Goal: Task Accomplishment & Management: Use online tool/utility

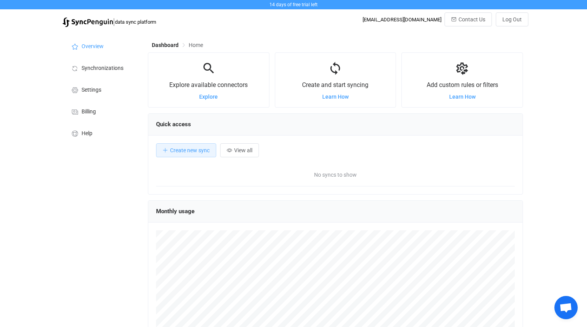
scroll to position [151, 375]
click at [209, 97] on span "Explore" at bounding box center [208, 97] width 19 height 6
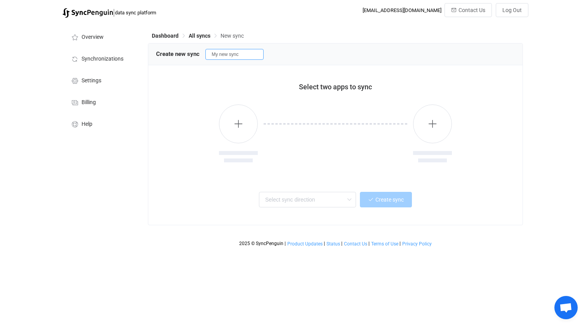
click at [248, 55] on input "My new sync" at bounding box center [234, 54] width 58 height 11
click at [241, 129] on button "button" at bounding box center [238, 123] width 39 height 39
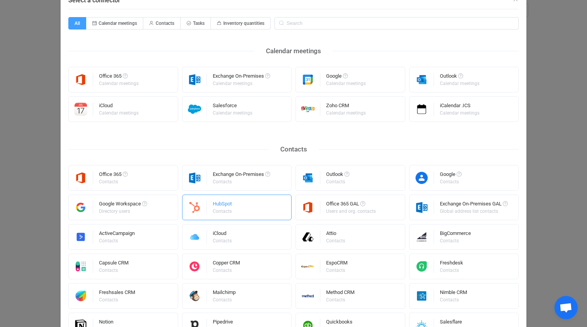
scroll to position [38, 0]
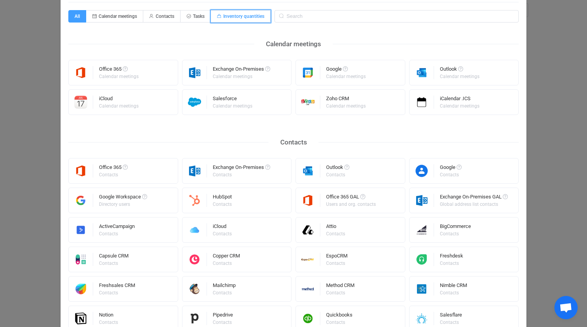
click at [255, 17] on span "Inventory quantities" at bounding box center [243, 16] width 41 height 5
click at [218, 16] on input "Inventory quantities" at bounding box center [215, 13] width 5 height 5
radio input "true"
radio input "false"
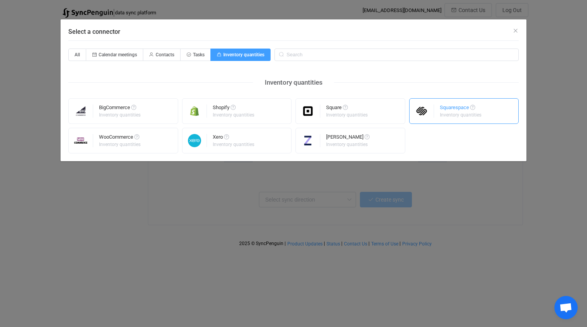
click at [444, 118] on div "Squarespace Inventory quantities" at bounding box center [461, 111] width 43 height 20
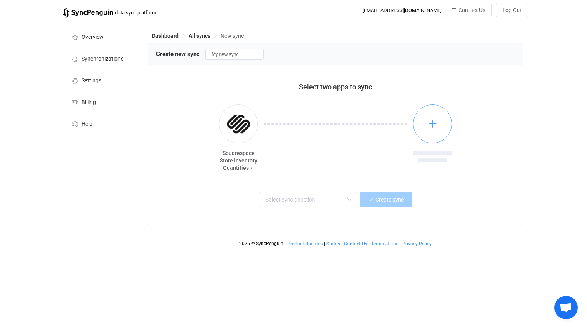
click at [435, 125] on icon "button" at bounding box center [433, 124] width 10 height 10
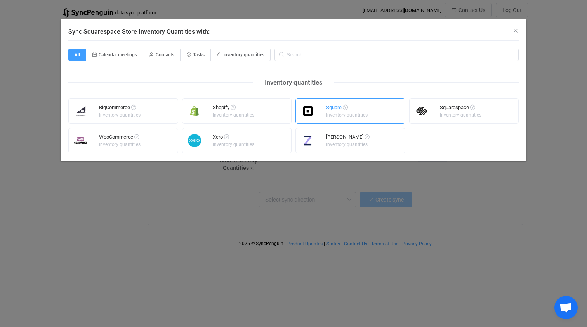
click at [364, 107] on div "Square" at bounding box center [347, 109] width 43 height 8
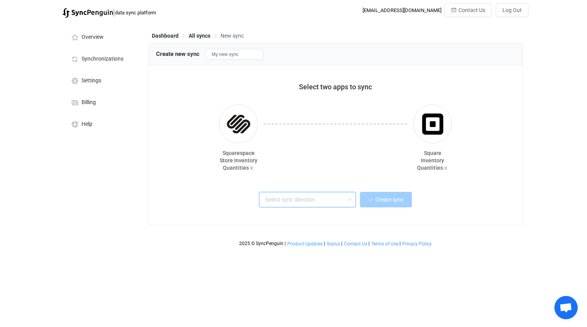
click at [343, 197] on input "text" at bounding box center [307, 200] width 97 height 16
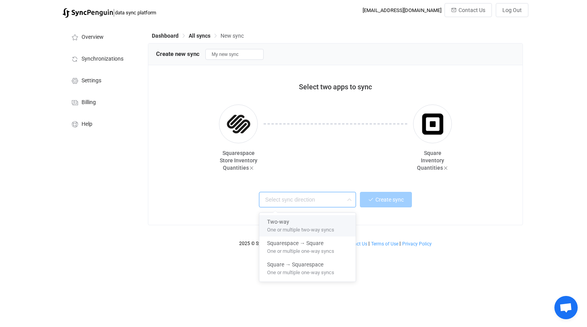
click at [328, 226] on span "One or multiple two-way syncs" at bounding box center [300, 228] width 67 height 9
type input "Two-way"
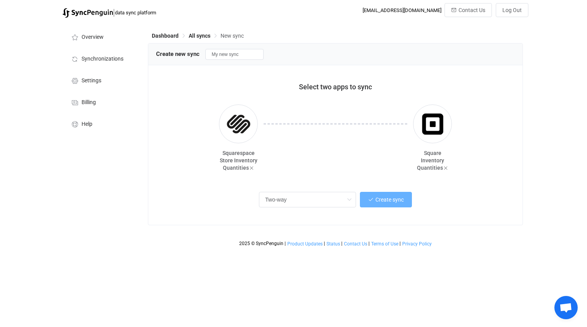
click at [367, 200] on button "Create sync" at bounding box center [386, 200] width 52 height 16
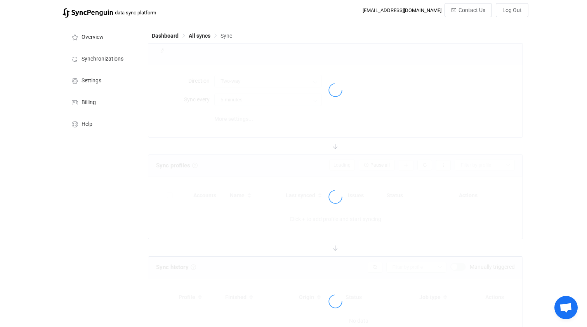
type input "10 minutes"
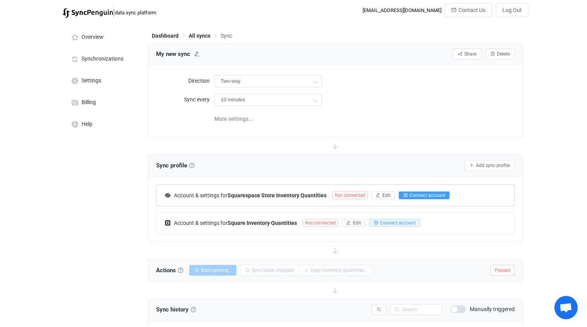
click at [412, 196] on span "Connect account" at bounding box center [428, 195] width 36 height 5
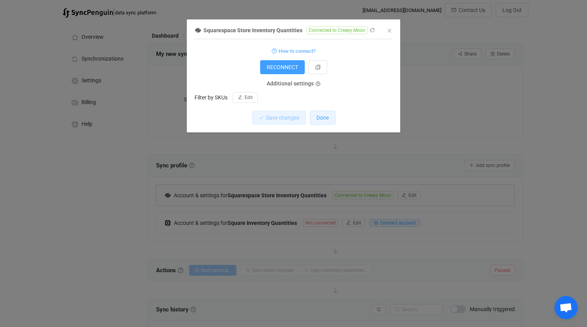
click at [323, 123] on button "Done" at bounding box center [323, 118] width 26 height 14
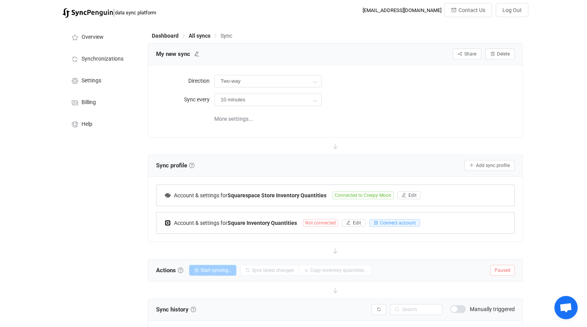
click at [318, 221] on span "Not connected" at bounding box center [320, 223] width 35 height 8
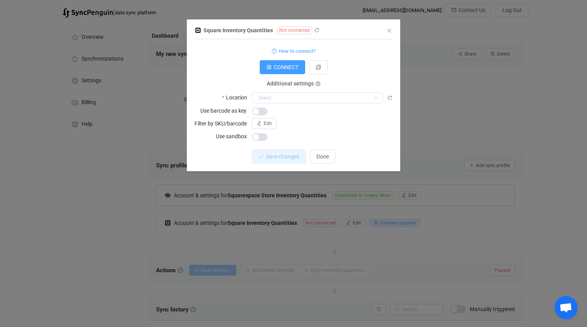
click at [290, 104] on form "How to connect? CONNECT Additional settings Location Nothing found or no access…" at bounding box center [294, 94] width 198 height 96
click at [290, 101] on input "dialog" at bounding box center [317, 97] width 131 height 11
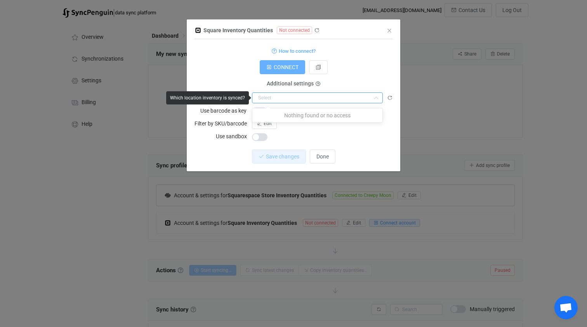
click at [289, 68] on span "CONNECT" at bounding box center [286, 67] width 25 height 6
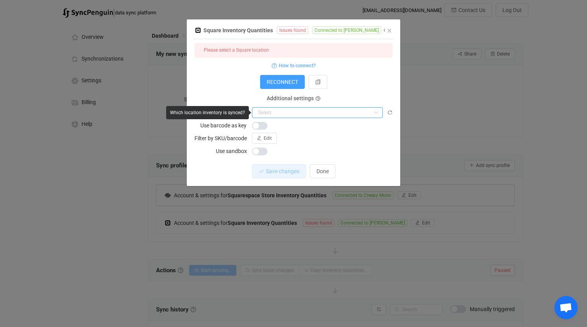
click at [322, 113] on input "dialog" at bounding box center [317, 112] width 131 height 11
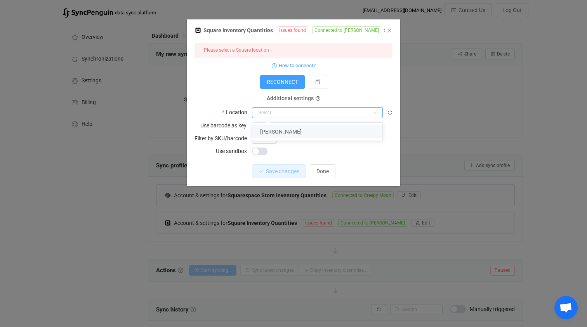
click at [310, 127] on li "Amelia Pettman" at bounding box center [317, 131] width 130 height 13
type input "Amelia Pettman"
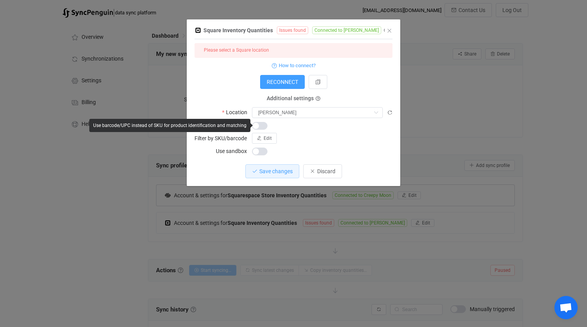
click at [297, 126] on div "dialog" at bounding box center [322, 125] width 141 height 11
click at [257, 122] on span "dialog" at bounding box center [260, 126] width 16 height 8
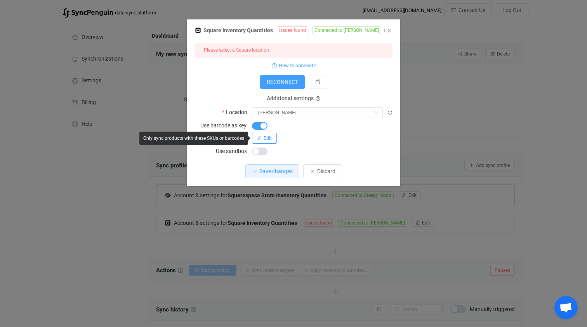
click at [265, 136] on span "Edit" at bounding box center [268, 138] width 8 height 5
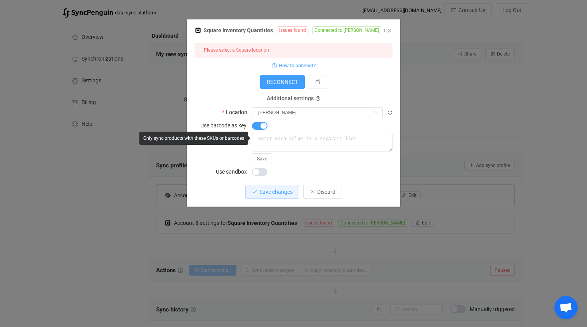
click at [225, 154] on div "Filter by SKU/barcode Save" at bounding box center [294, 148] width 198 height 31
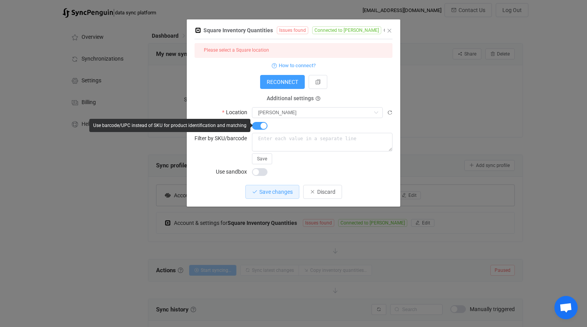
click at [263, 126] on span "dialog" at bounding box center [260, 126] width 16 height 8
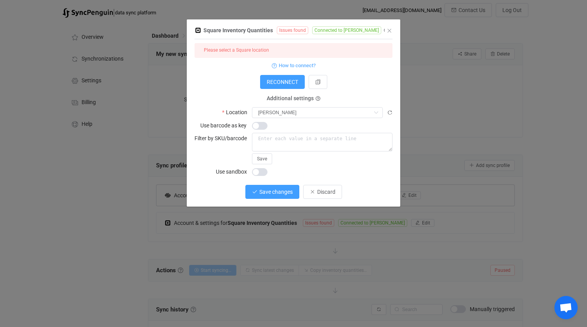
click at [269, 195] on button "Save changes" at bounding box center [272, 192] width 54 height 14
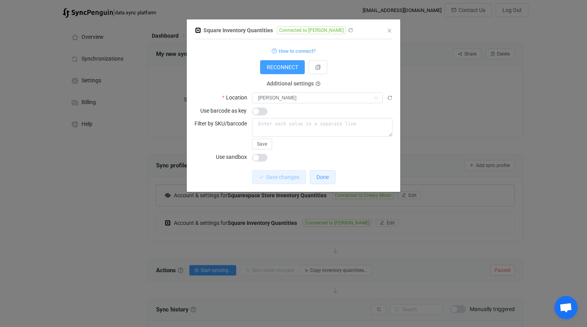
click at [320, 176] on span "Done" at bounding box center [323, 177] width 12 height 6
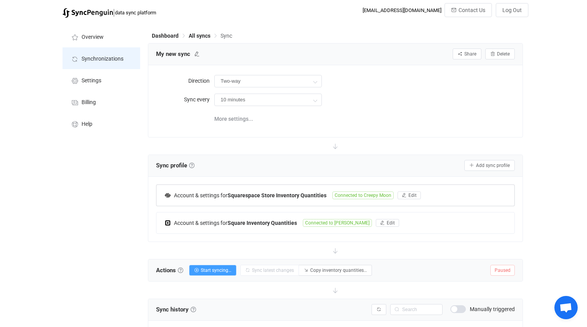
click at [95, 59] on span "Synchronizations" at bounding box center [103, 59] width 42 height 6
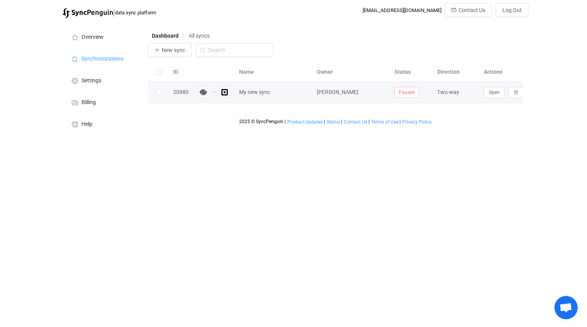
click at [409, 92] on span "Paused" at bounding box center [407, 92] width 24 height 11
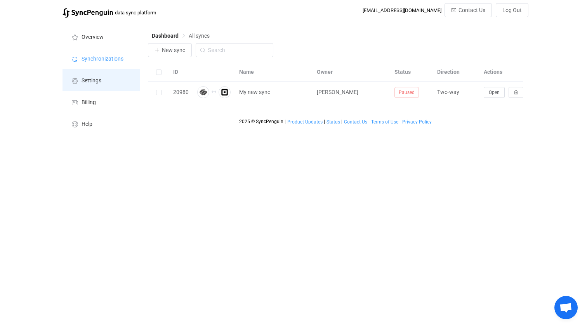
click at [90, 75] on li "Settings" at bounding box center [102, 80] width 78 height 22
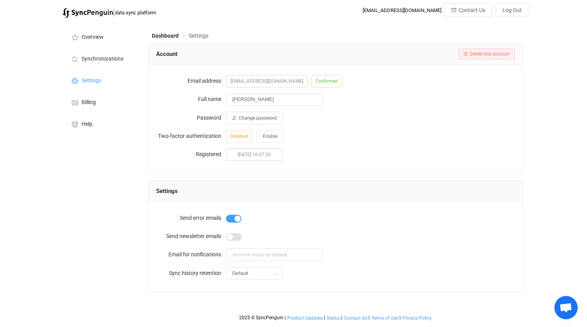
click at [237, 235] on span at bounding box center [234, 237] width 16 height 8
click at [237, 273] on input "Default" at bounding box center [254, 273] width 56 height 12
click at [249, 179] on li "1 hour" at bounding box center [254, 175] width 56 height 13
type input "1 hour"
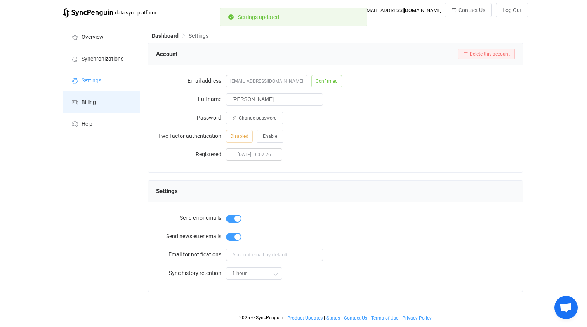
click at [103, 100] on li "Billing" at bounding box center [102, 102] width 78 height 22
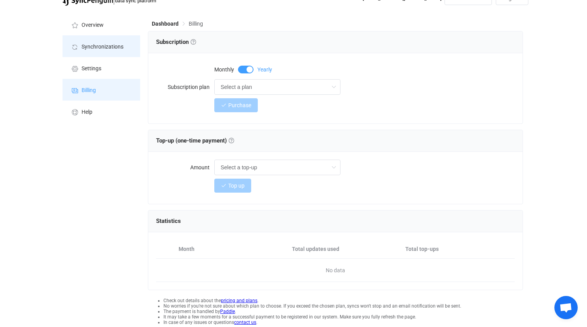
scroll to position [4, 0]
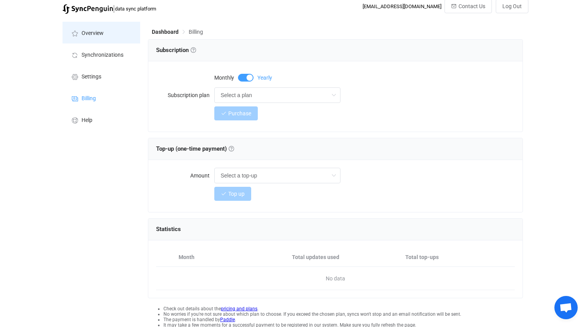
click at [110, 32] on li "Overview" at bounding box center [102, 33] width 78 height 22
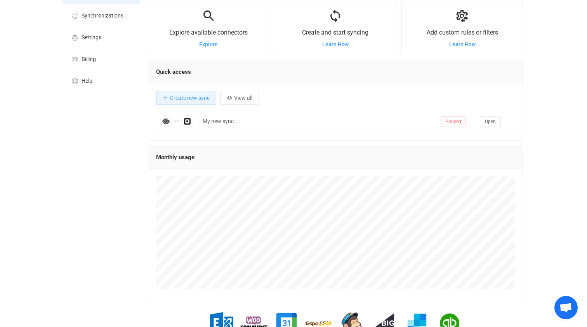
scroll to position [38, 0]
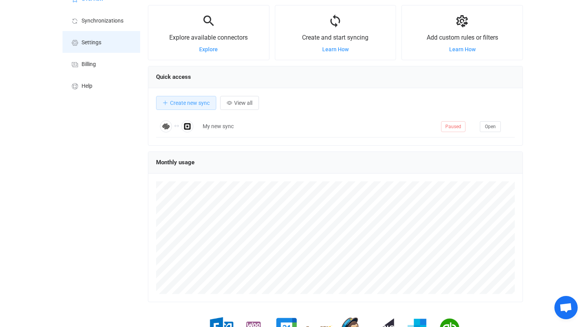
click at [95, 38] on li "Settings" at bounding box center [102, 42] width 78 height 22
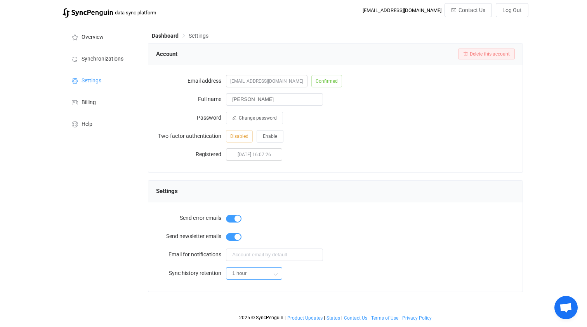
click at [254, 270] on input "1 hour" at bounding box center [254, 273] width 56 height 12
click at [259, 159] on li "Default" at bounding box center [254, 162] width 56 height 13
click at [268, 271] on input "Default" at bounding box center [254, 273] width 56 height 12
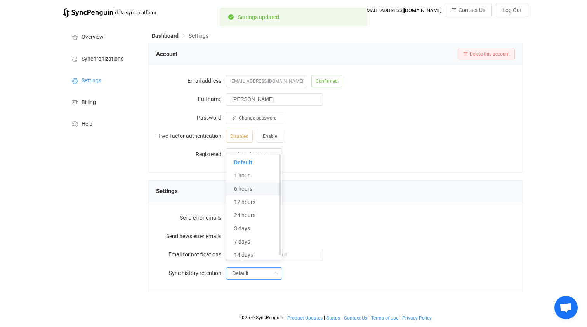
click at [263, 191] on li "6 hours" at bounding box center [254, 188] width 56 height 13
type input "6 hours"
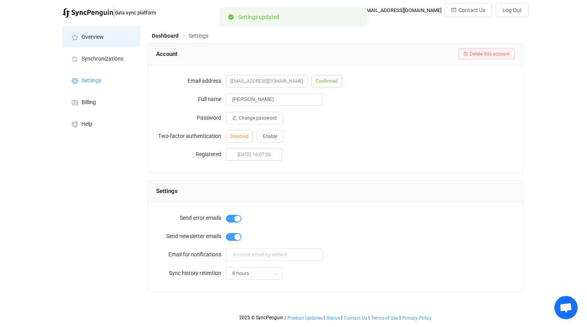
click at [105, 32] on li "Overview" at bounding box center [102, 37] width 78 height 22
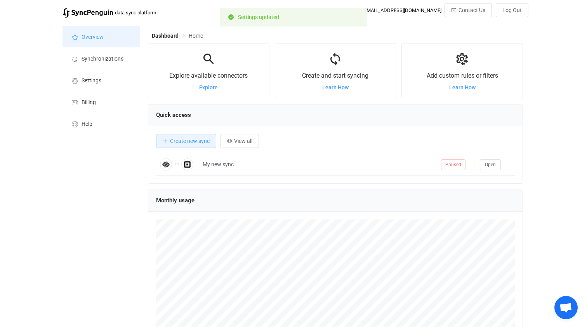
scroll to position [151, 375]
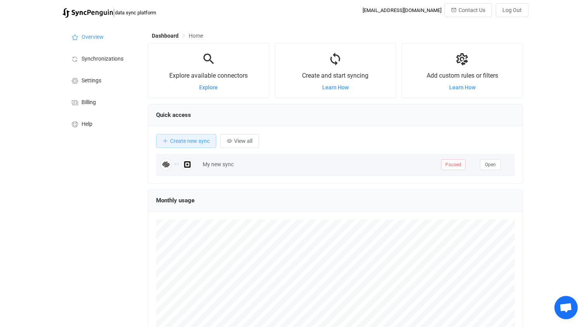
click at [445, 165] on span "Paused" at bounding box center [453, 164] width 24 height 11
click at [463, 167] on span "Paused" at bounding box center [453, 164] width 24 height 11
click at [490, 165] on span "Open" at bounding box center [490, 164] width 11 height 5
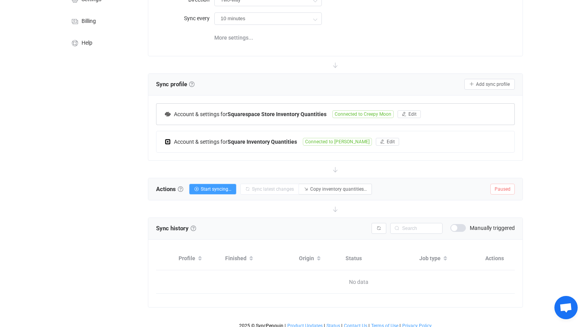
scroll to position [86, 0]
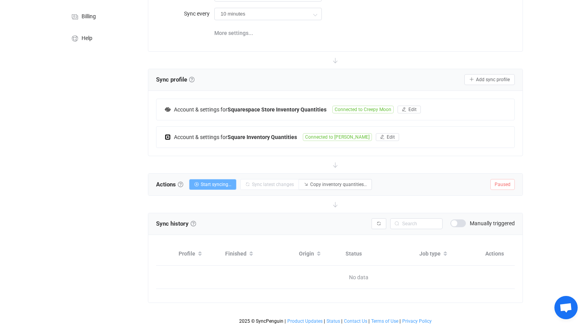
click at [230, 182] on span "Start syncing…" at bounding box center [216, 184] width 31 height 5
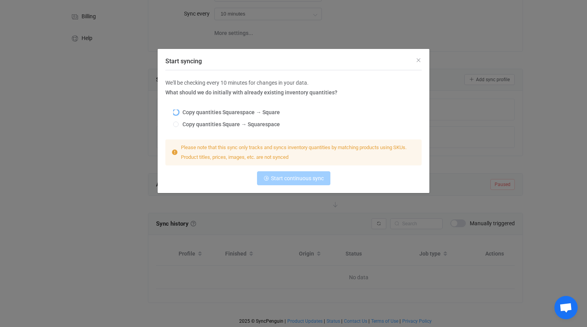
click at [225, 113] on span "Copy quantities Squarespace → Square" at bounding box center [229, 112] width 101 height 6
click at [179, 113] on input "Copy quantities Squarespace → Square" at bounding box center [175, 113] width 5 height 6
radio input "true"
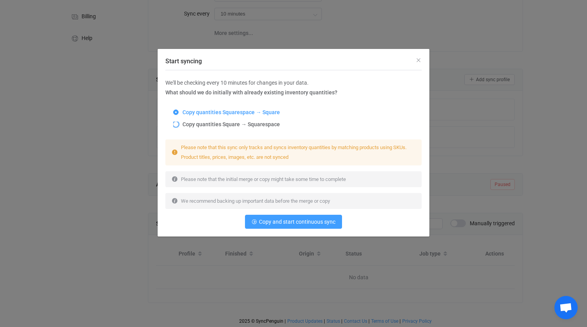
click at [224, 124] on span "Copy quantities Square → Squarespace" at bounding box center [229, 124] width 101 height 6
click at [179, 124] on input "Copy quantities Square → Squarespace" at bounding box center [175, 125] width 5 height 6
radio input "true"
radio input "false"
radio input "true"
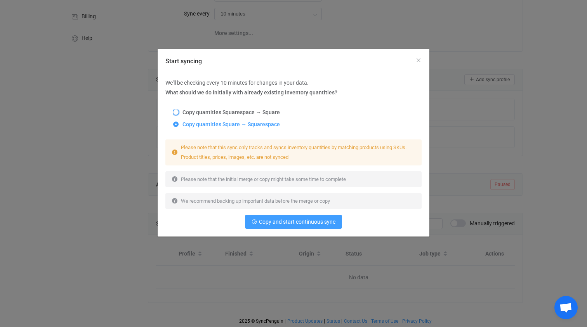
click at [221, 112] on span "Copy quantities Squarespace → Square" at bounding box center [229, 112] width 101 height 6
click at [179, 112] on input "Copy quantities Squarespace → Square" at bounding box center [175, 113] width 5 height 6
radio input "true"
radio input "false"
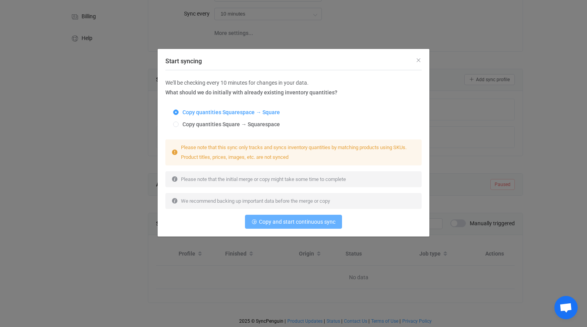
click at [295, 221] on span "Copy and start continuous sync" at bounding box center [297, 222] width 77 height 6
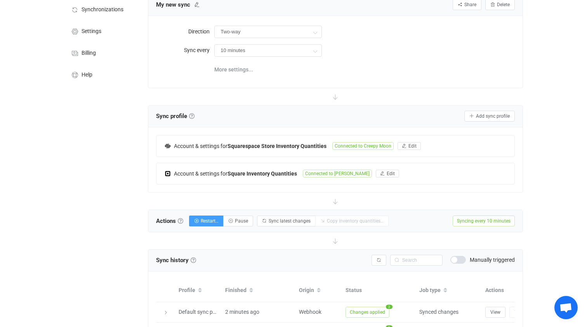
scroll to position [0, 0]
